Goal: Task Accomplishment & Management: Use online tool/utility

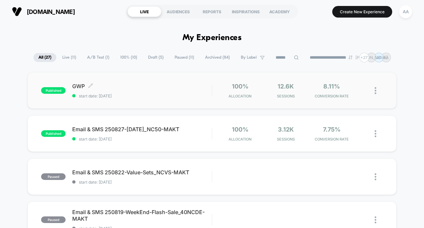
click at [54, 87] on span "published" at bounding box center [53, 90] width 25 height 7
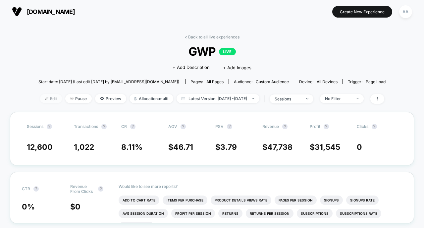
click at [45, 99] on img at bounding box center [46, 98] width 3 height 3
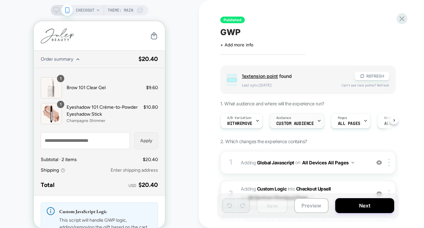
click at [292, 123] on span "Custom Audience" at bounding box center [295, 123] width 38 height 5
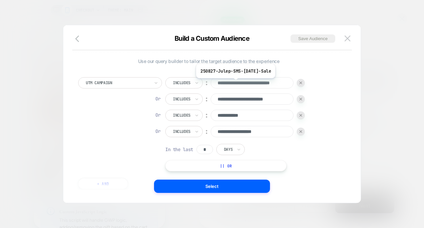
click at [240, 83] on input "**********" at bounding box center [252, 82] width 83 height 11
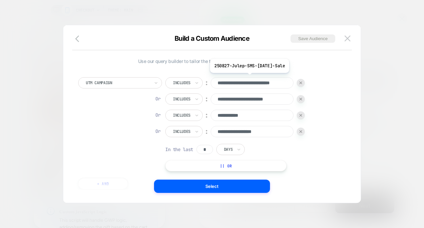
click at [238, 82] on input "**********" at bounding box center [252, 82] width 83 height 11
type input "**********"
click at [228, 165] on button "|| Or" at bounding box center [225, 165] width 121 height 11
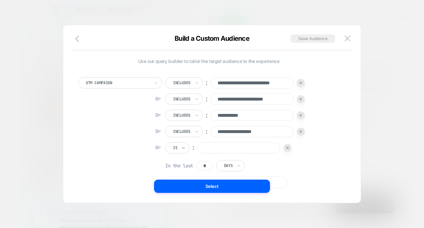
click at [185, 146] on icon at bounding box center [183, 148] width 5 height 7
click at [178, 152] on div "Is" at bounding box center [177, 147] width 24 height 11
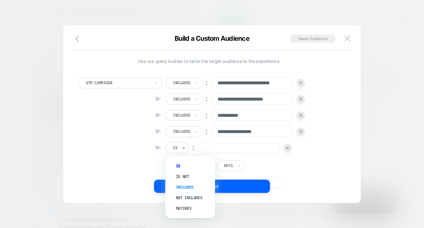
click at [175, 187] on div "Includes" at bounding box center [193, 187] width 43 height 11
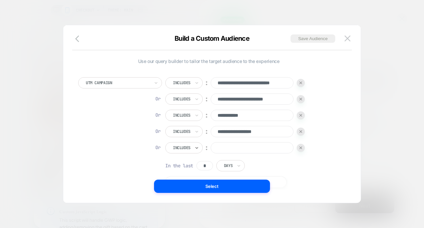
click at [241, 147] on input at bounding box center [252, 147] width 83 height 11
paste input "**********"
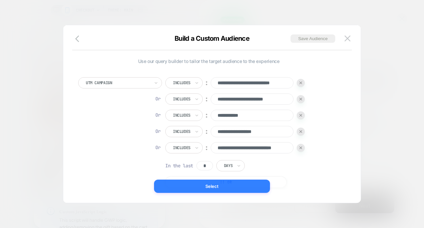
type input "**********"
click at [221, 183] on button "Select" at bounding box center [212, 186] width 116 height 13
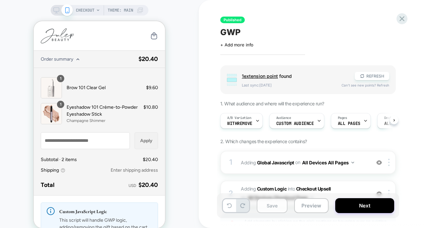
click at [270, 203] on button "Save" at bounding box center [272, 205] width 31 height 15
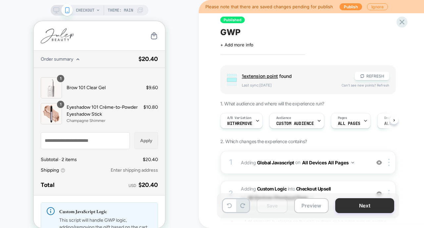
click at [366, 204] on button "Next" at bounding box center [364, 205] width 59 height 15
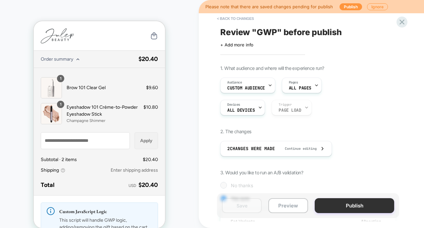
click at [353, 204] on button "Publish" at bounding box center [355, 205] width 80 height 15
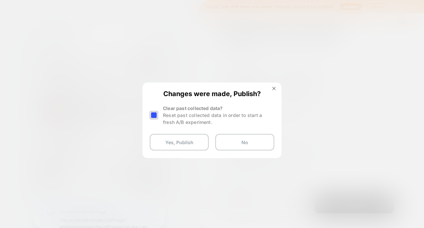
click at [155, 116] on div at bounding box center [154, 115] width 8 height 8
click at [163, 142] on button "Yes, Publish" at bounding box center [179, 142] width 59 height 17
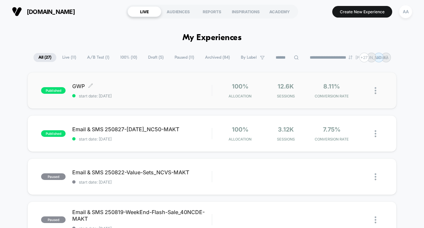
click at [48, 89] on span "published" at bounding box center [53, 90] width 25 height 7
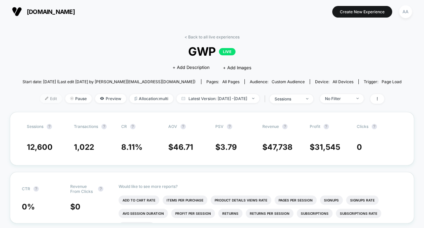
click at [40, 101] on span "Edit" at bounding box center [51, 98] width 22 height 9
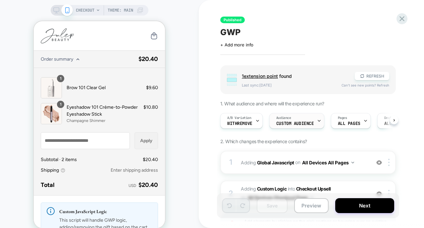
click at [283, 119] on span "Audience" at bounding box center [283, 118] width 15 height 5
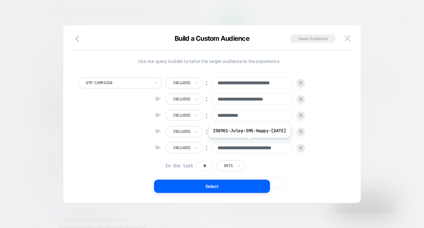
scroll to position [7, 0]
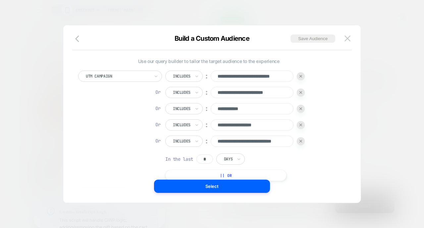
click at [218, 172] on button "|| Or" at bounding box center [225, 175] width 121 height 11
click at [179, 156] on div "Is" at bounding box center [177, 157] width 24 height 11
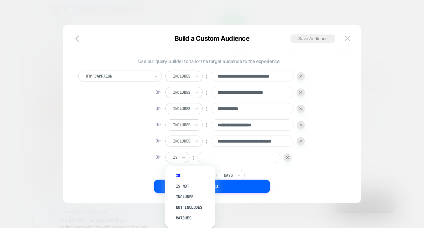
click at [179, 159] on div "Is" at bounding box center [177, 157] width 24 height 11
click at [181, 197] on div "Includes" at bounding box center [193, 197] width 43 height 11
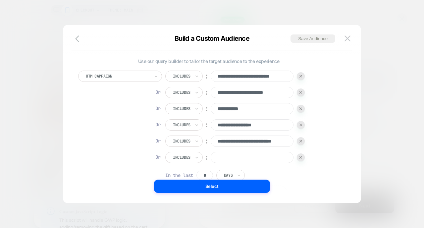
click at [238, 159] on input at bounding box center [252, 157] width 83 height 11
paste input "**********"
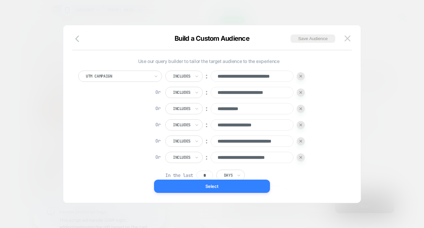
type input "**********"
click at [227, 184] on button "Select" at bounding box center [212, 186] width 116 height 13
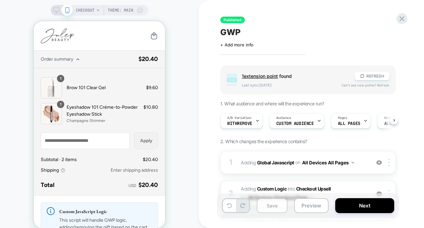
click at [277, 208] on button "Save" at bounding box center [272, 205] width 31 height 15
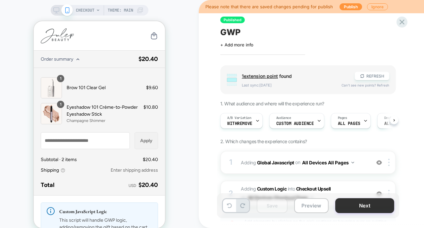
click at [362, 199] on button "Next" at bounding box center [364, 205] width 59 height 15
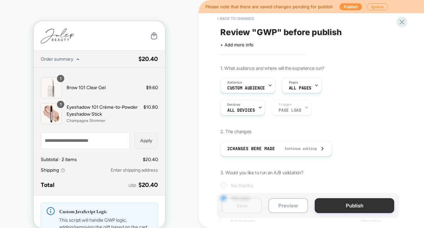
click at [337, 204] on button "Publish" at bounding box center [355, 205] width 80 height 15
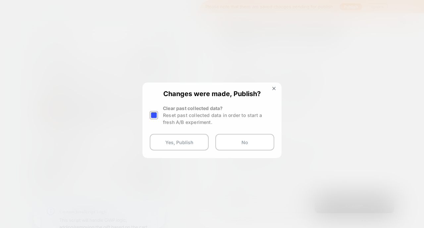
click at [152, 112] on div at bounding box center [154, 115] width 8 height 8
click at [162, 135] on button "Yes, Publish" at bounding box center [179, 142] width 59 height 17
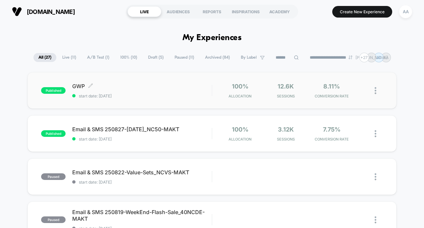
click at [57, 89] on span "published" at bounding box center [53, 90] width 25 height 7
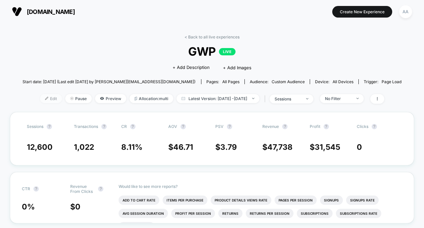
click at [40, 101] on span "Edit" at bounding box center [51, 98] width 22 height 9
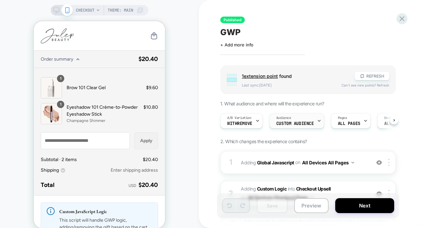
click at [281, 120] on div "Audience Custom Audience" at bounding box center [295, 120] width 51 height 15
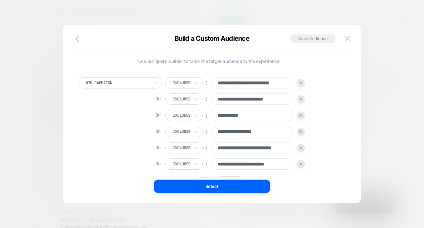
scroll to position [7, 0]
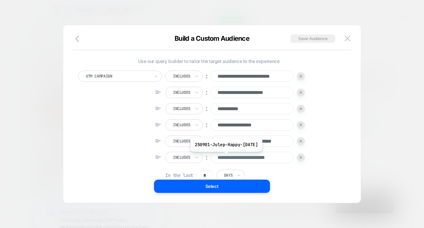
click at [229, 157] on input "**********" at bounding box center [252, 157] width 83 height 11
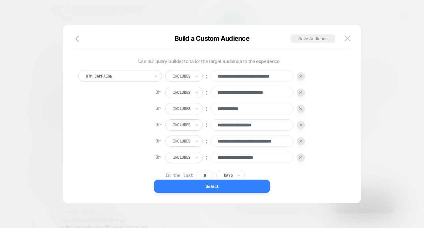
type input "**********"
click at [239, 189] on button "Select" at bounding box center [212, 186] width 116 height 13
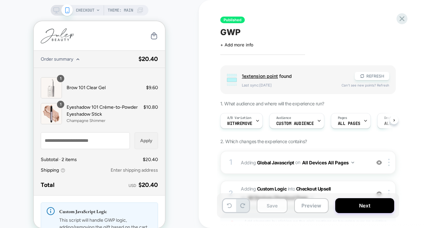
click at [270, 211] on button "Save" at bounding box center [272, 205] width 31 height 15
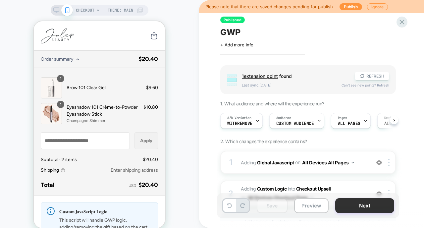
click at [359, 202] on button "Next" at bounding box center [364, 205] width 59 height 15
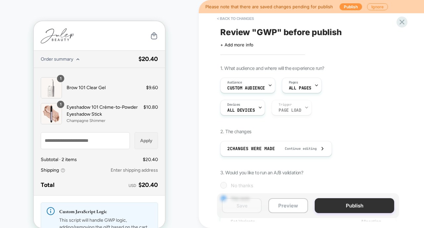
click at [330, 202] on button "Publish" at bounding box center [355, 205] width 80 height 15
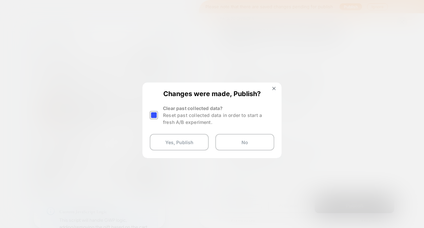
click at [158, 111] on div at bounding box center [155, 115] width 10 height 21
click at [152, 114] on div at bounding box center [154, 115] width 8 height 8
click at [166, 142] on button "Yes, Publish" at bounding box center [179, 142] width 59 height 17
